Goal: Navigation & Orientation: Find specific page/section

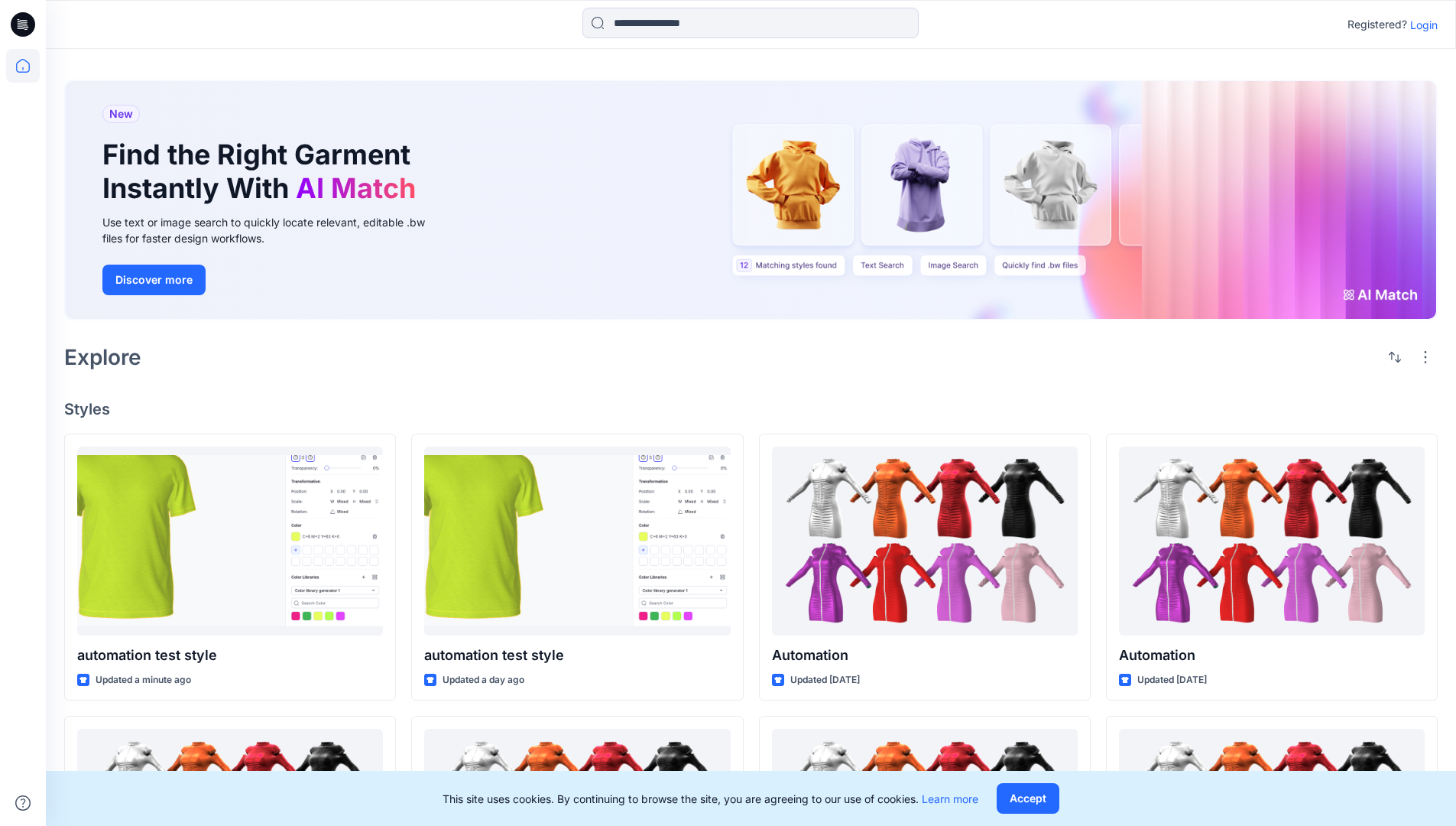
click at [1420, 24] on p "Login" at bounding box center [1423, 25] width 28 height 16
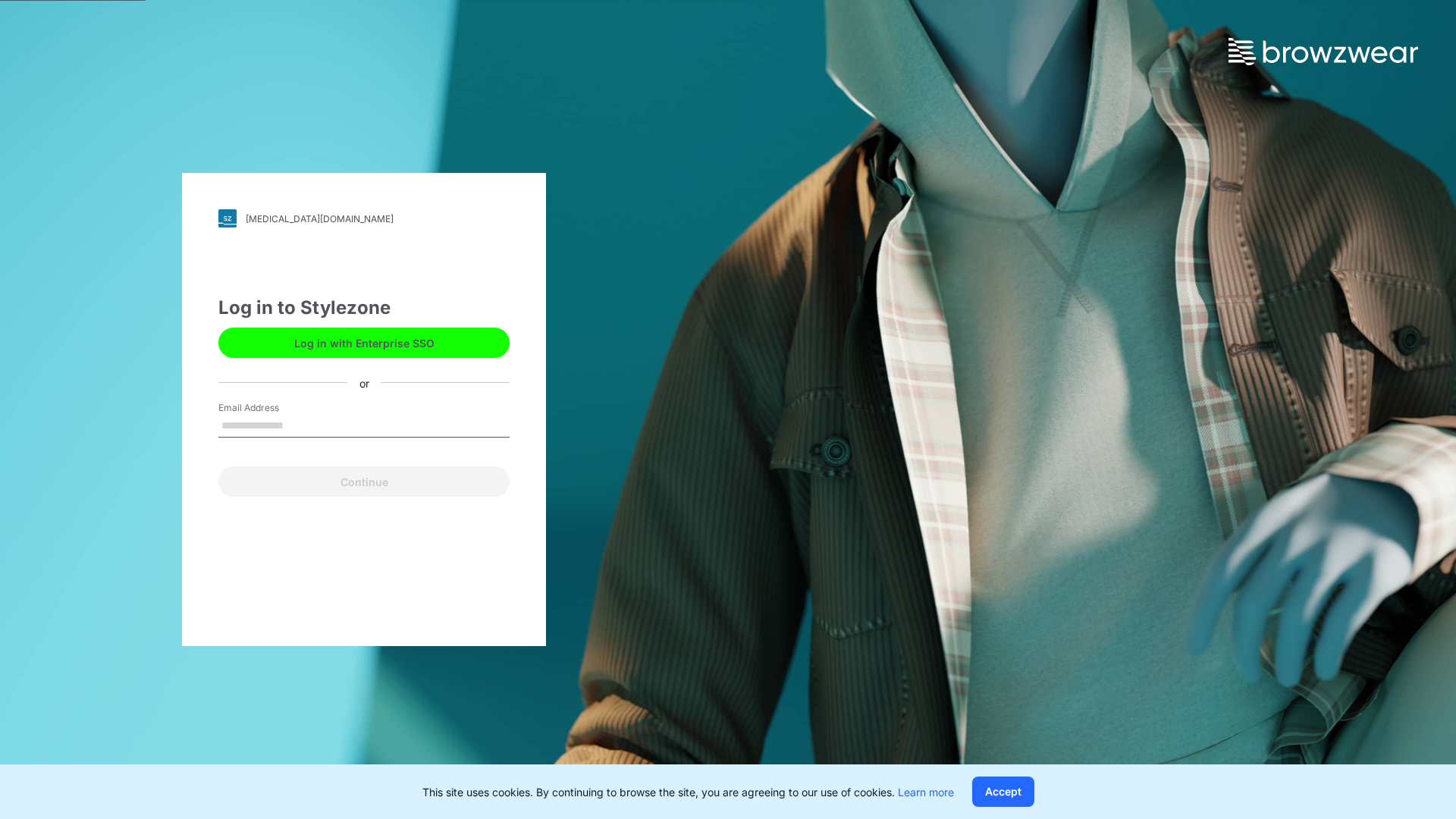
click at [299, 425] on input "Email Address" at bounding box center [364, 426] width 292 height 23
type input "**********"
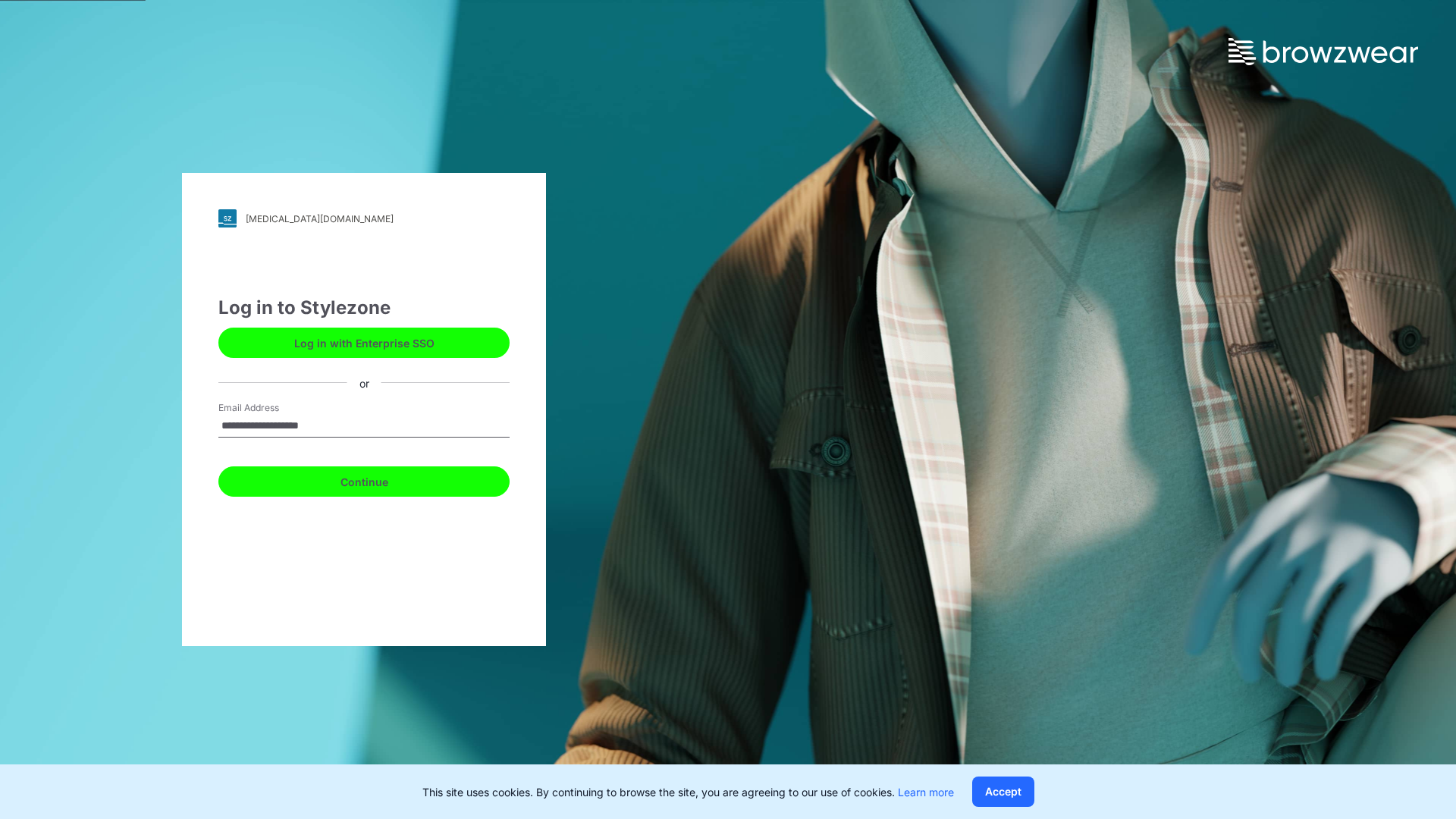
click at [381, 479] on button "Continue" at bounding box center [364, 481] width 292 height 30
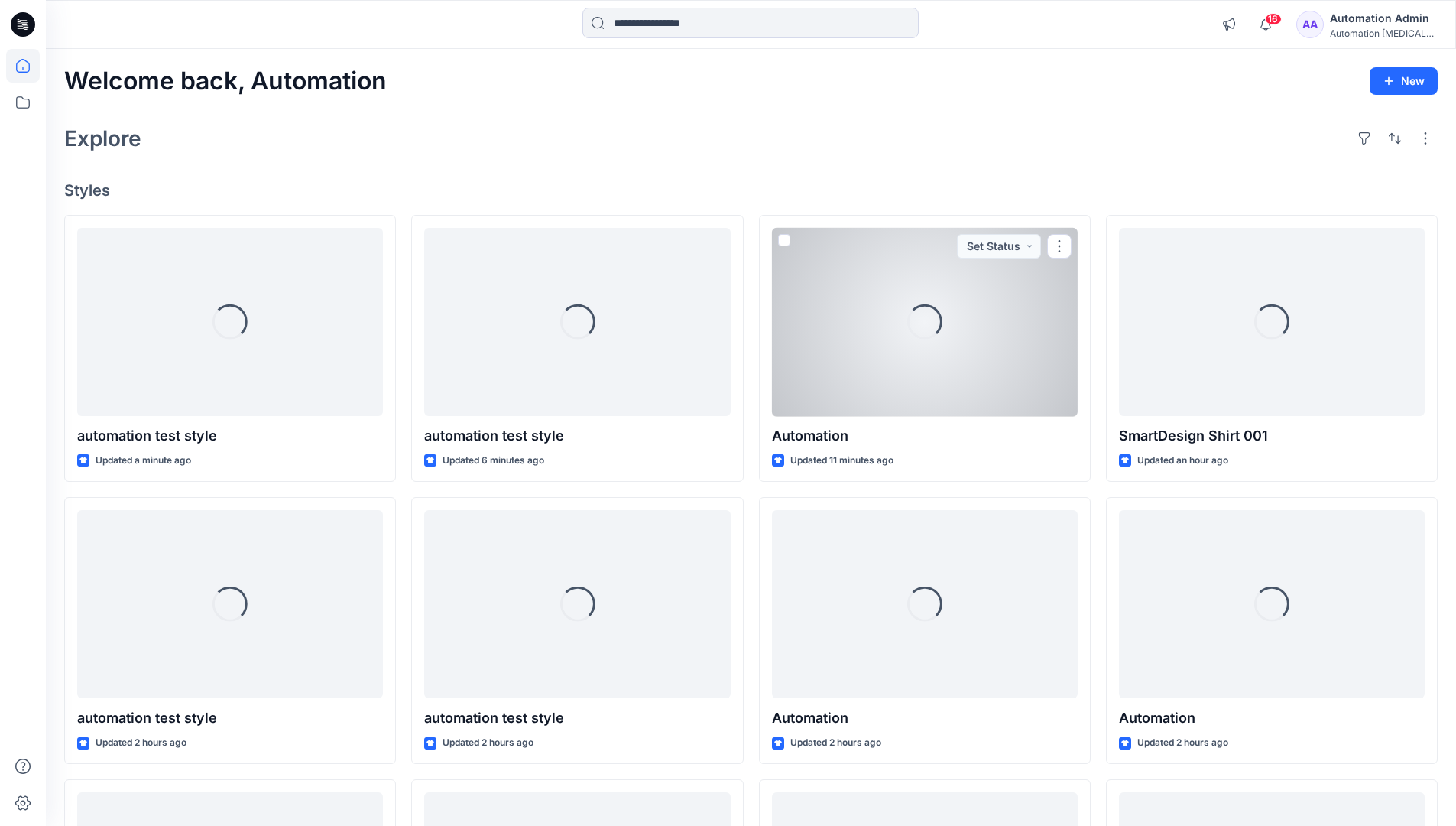
click at [29, 65] on icon at bounding box center [23, 65] width 13 height 13
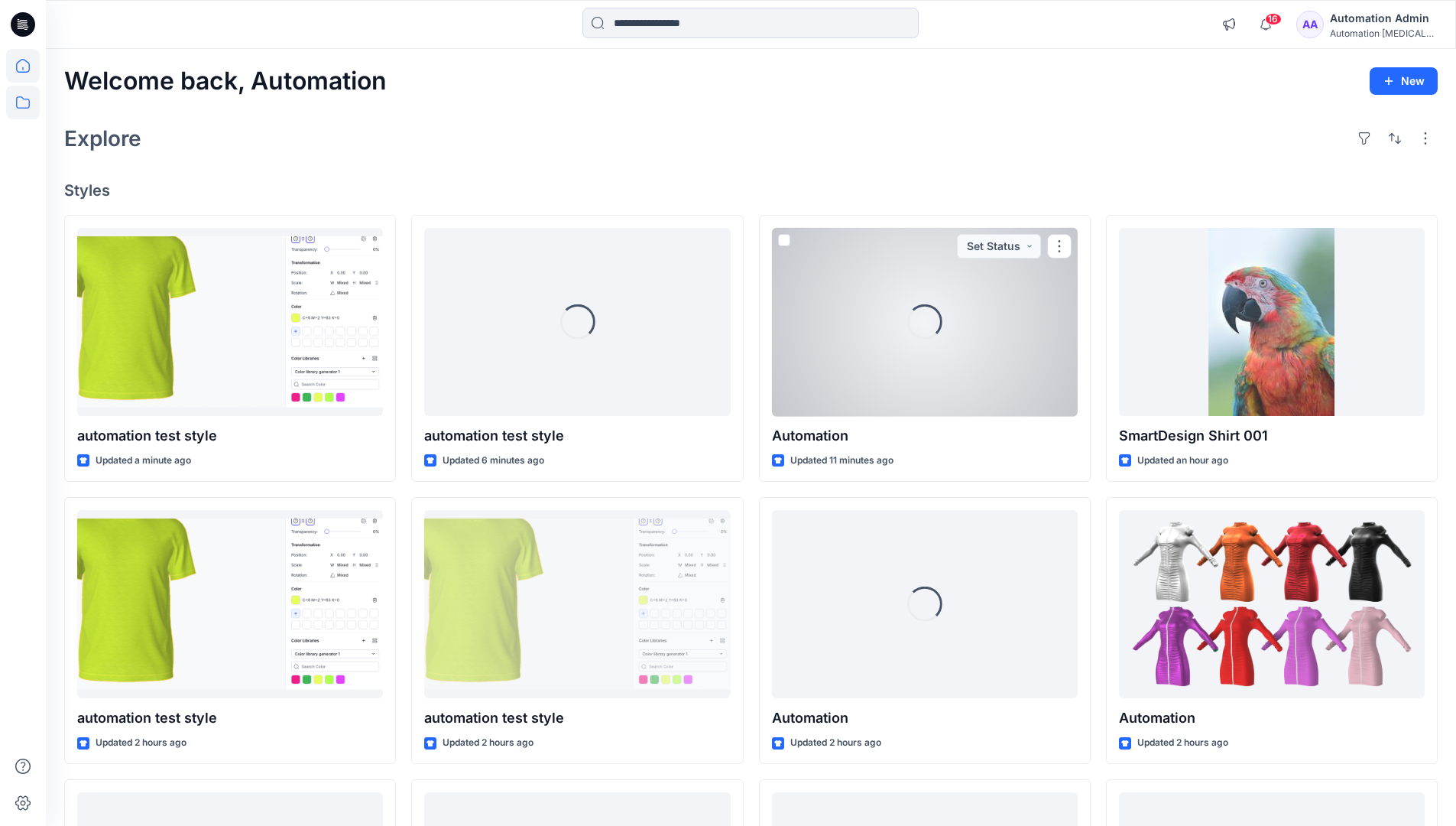
click at [24, 105] on icon at bounding box center [22, 102] width 34 height 34
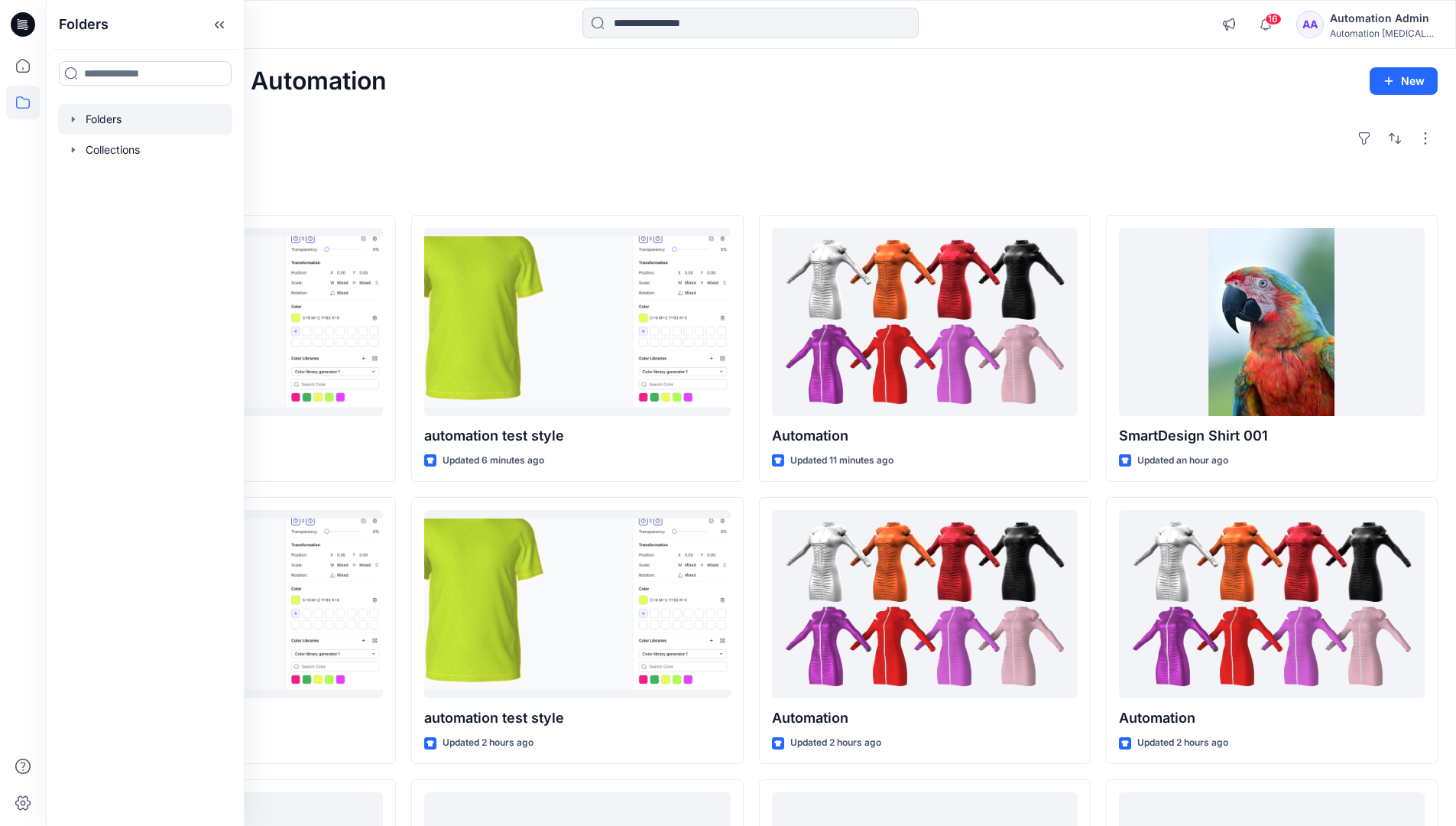
click at [86, 122] on div at bounding box center [144, 119] width 174 height 31
